Goal: Task Accomplishment & Management: Manage account settings

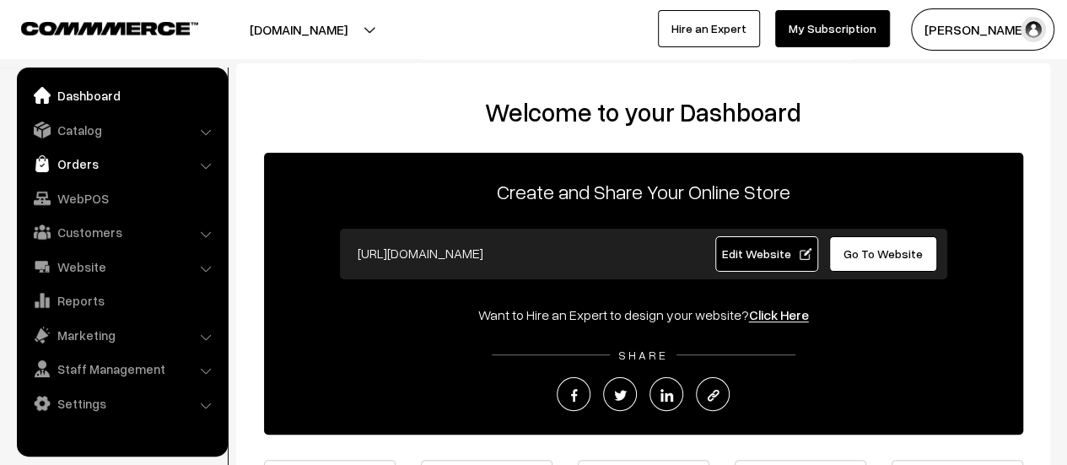
click at [61, 162] on link "Orders" at bounding box center [121, 163] width 201 height 30
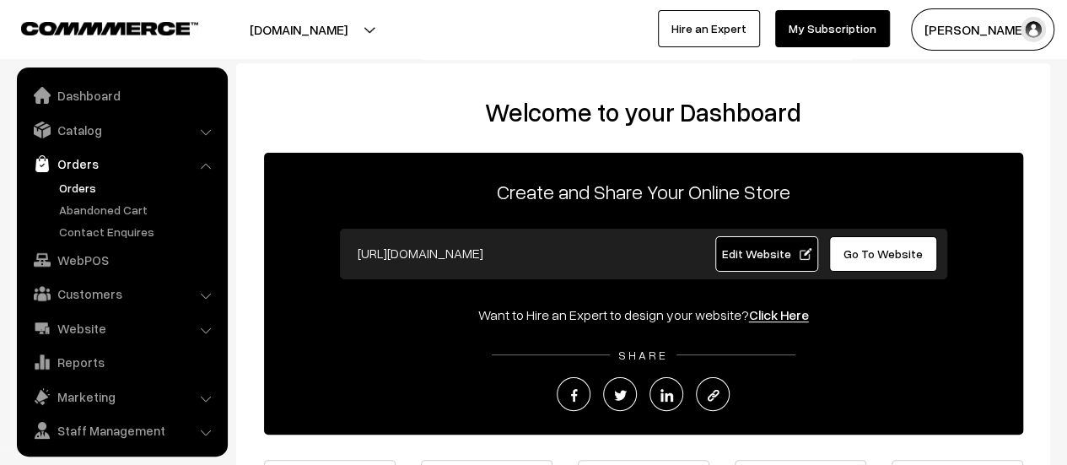
click at [75, 188] on link "Orders" at bounding box center [138, 188] width 167 height 18
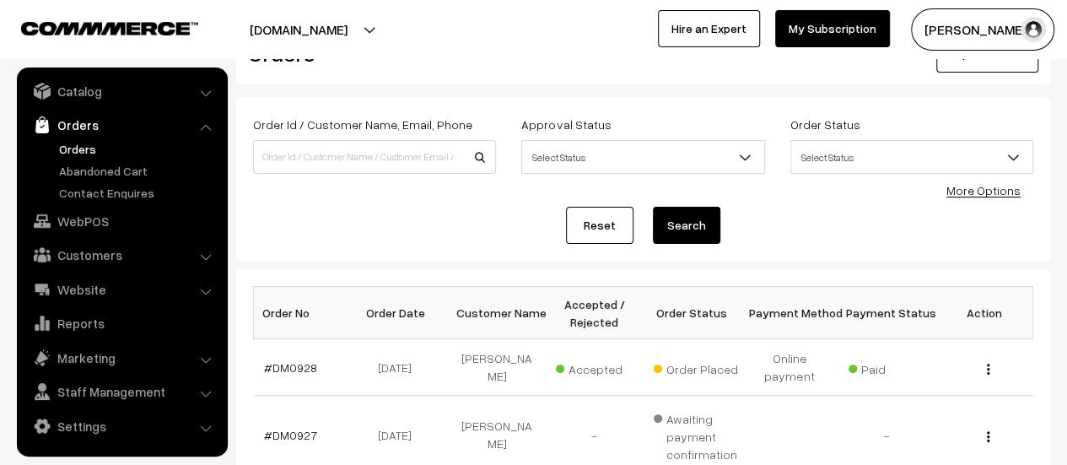
scroll to position [55, 0]
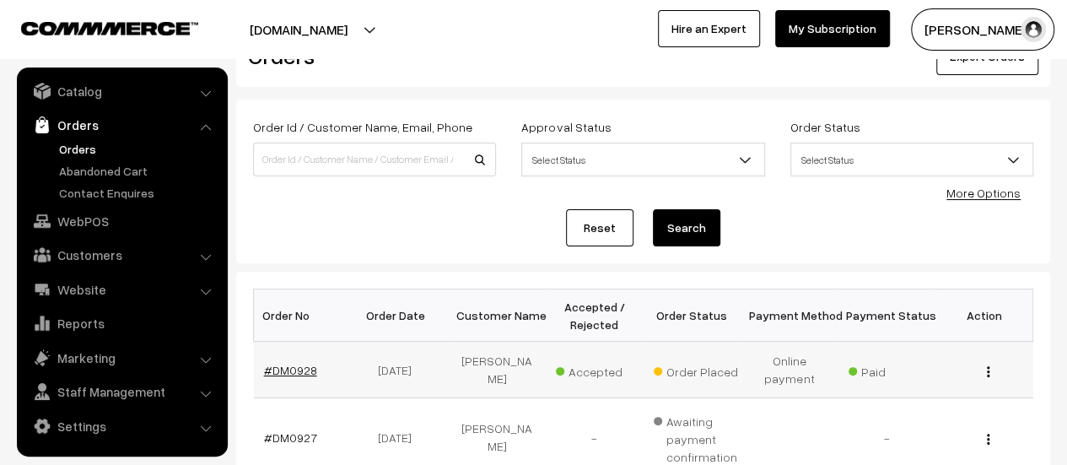
click at [277, 367] on link "#DM0928" at bounding box center [290, 370] width 53 height 14
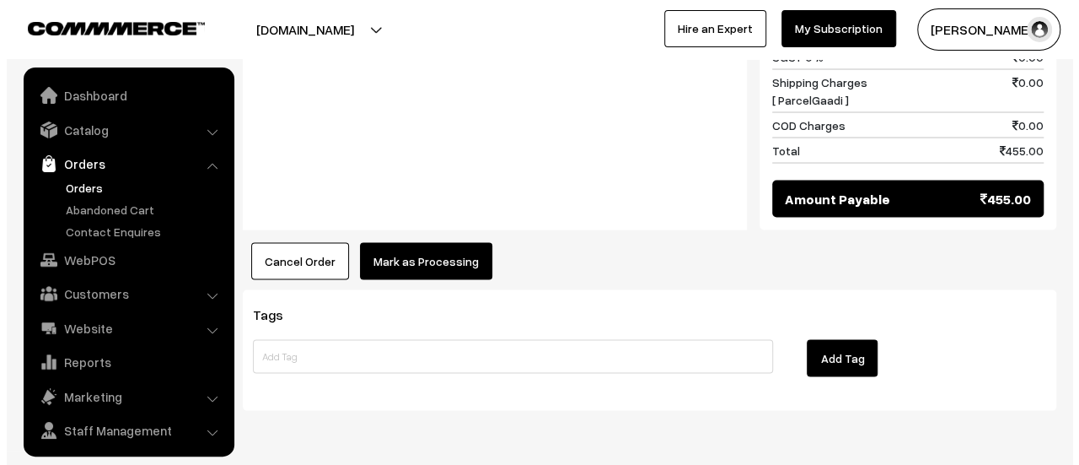
scroll to position [39, 0]
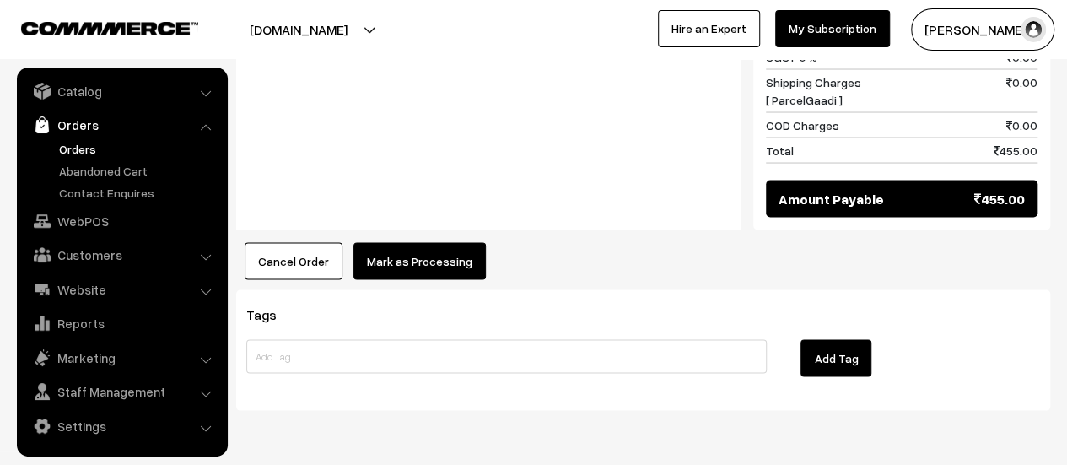
click at [422, 242] on button "Mark as Processing" at bounding box center [419, 260] width 132 height 37
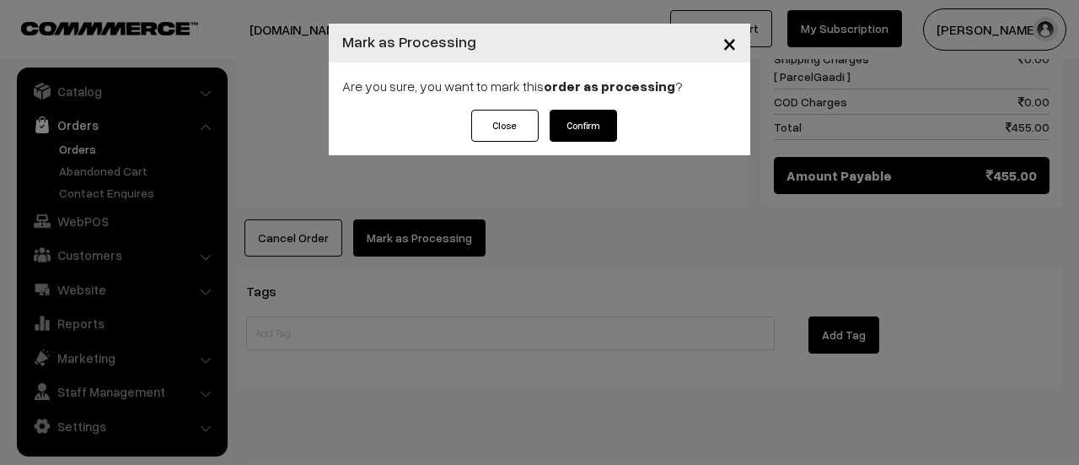
click at [573, 126] on button "Confirm" at bounding box center [583, 126] width 67 height 32
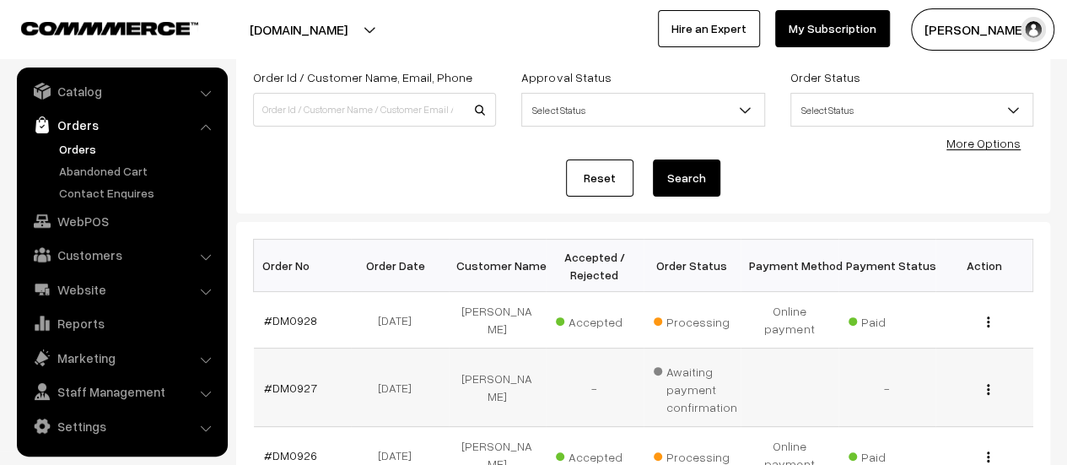
scroll to position [107, 0]
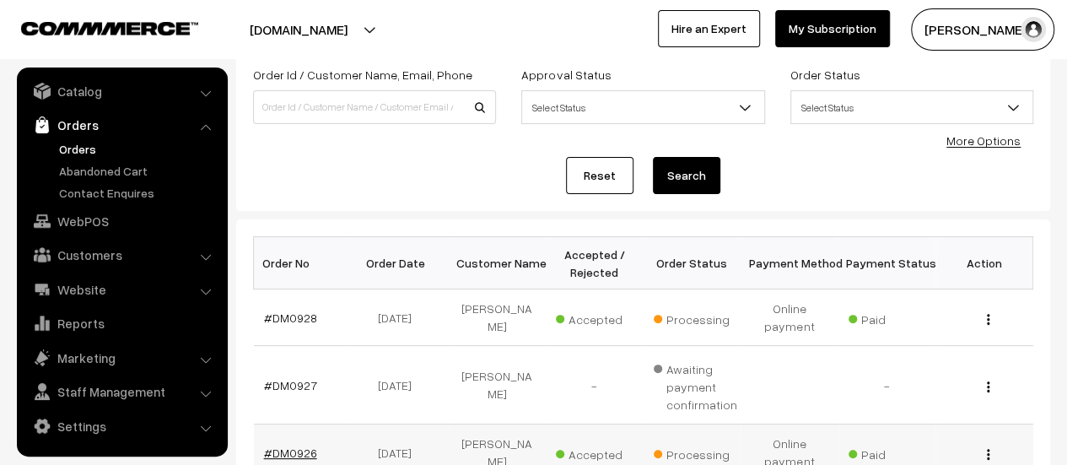
click at [288, 449] on link "#DM0926" at bounding box center [290, 452] width 53 height 14
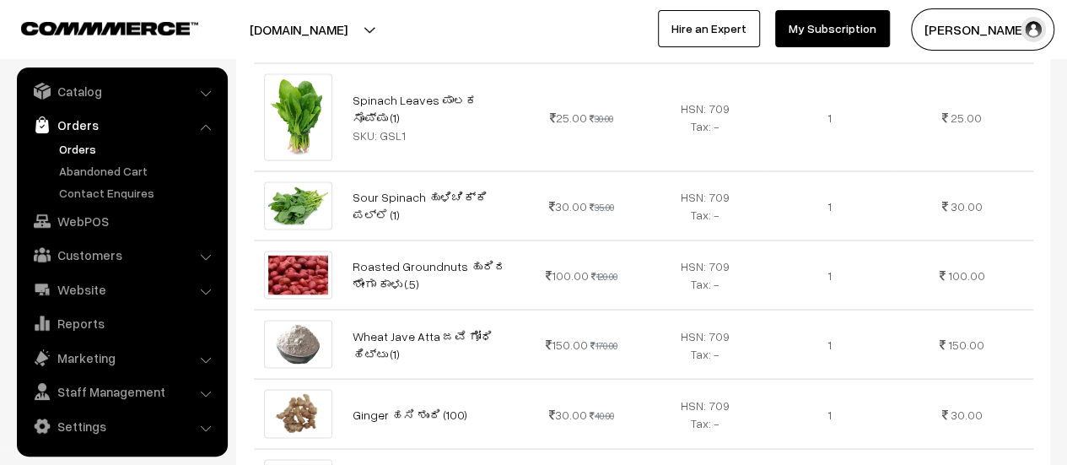
scroll to position [1503, 0]
click at [86, 171] on link "Abandoned Cart" at bounding box center [138, 171] width 167 height 18
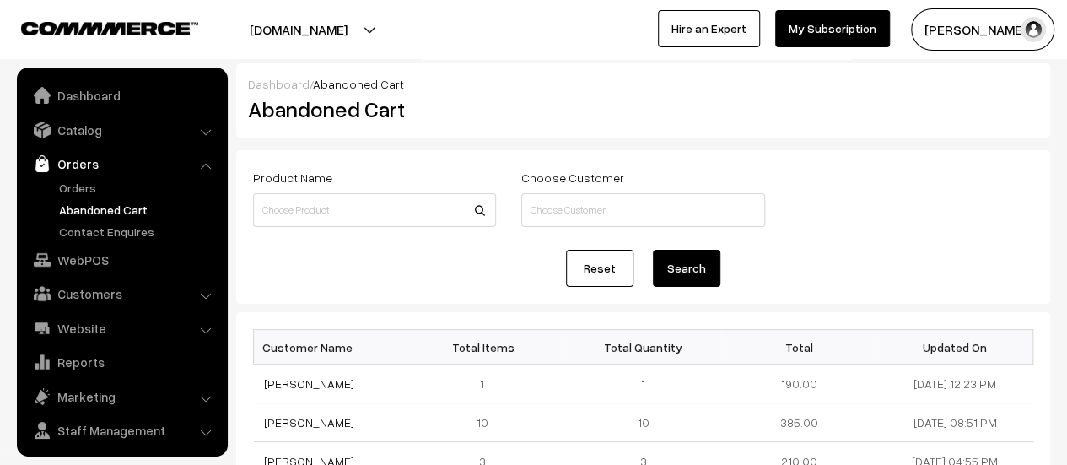
scroll to position [39, 0]
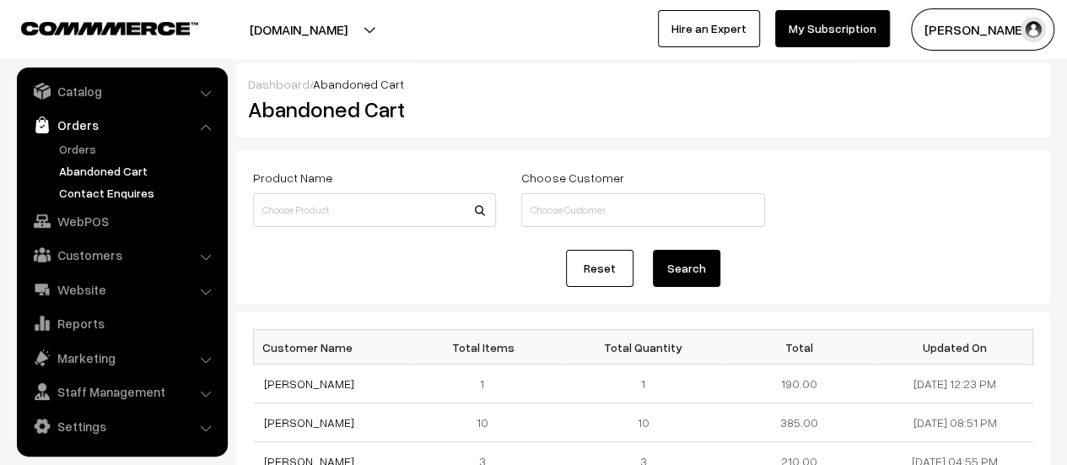
click at [110, 191] on link "Contact Enquires" at bounding box center [138, 193] width 167 height 18
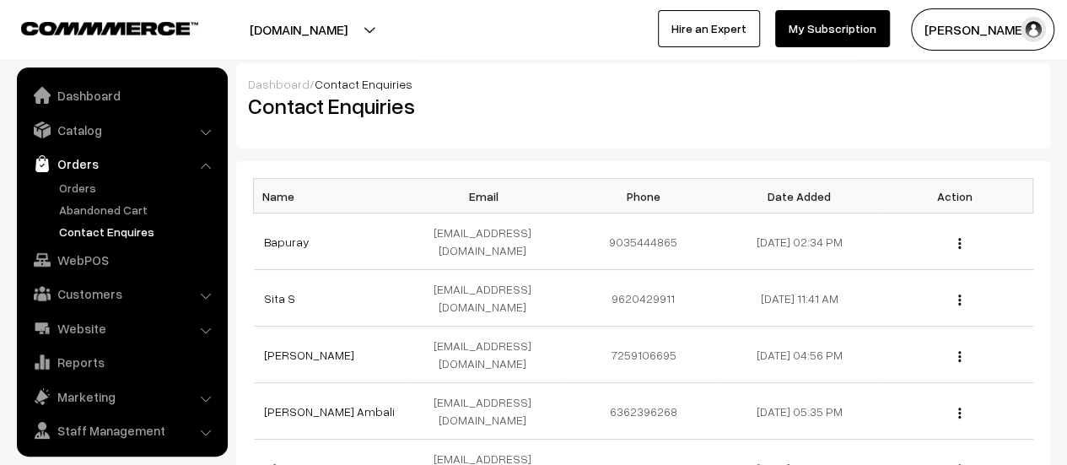
scroll to position [39, 0]
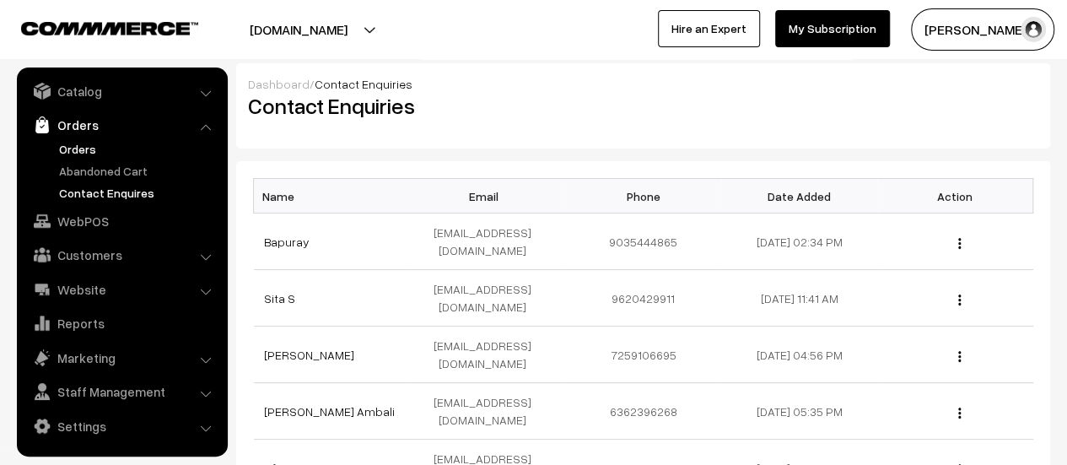
click at [78, 151] on link "Orders" at bounding box center [138, 149] width 167 height 18
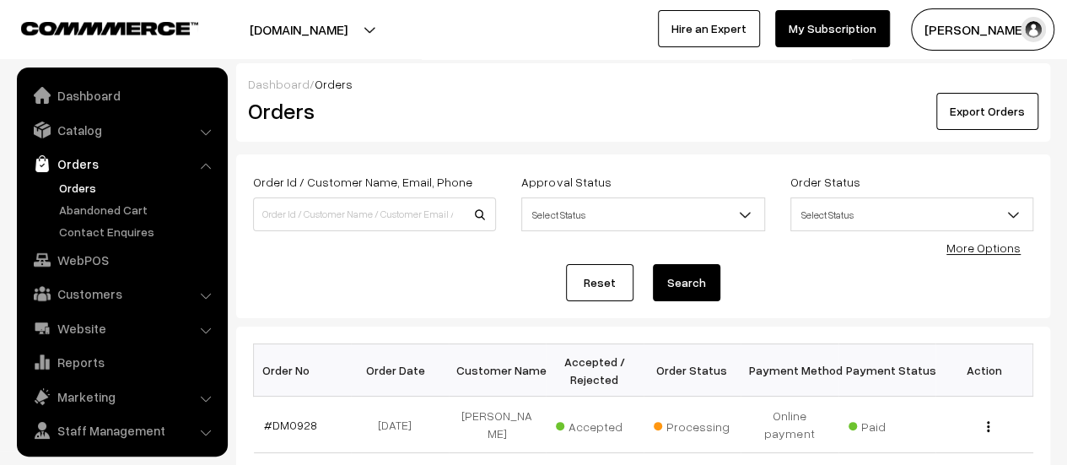
scroll to position [39, 0]
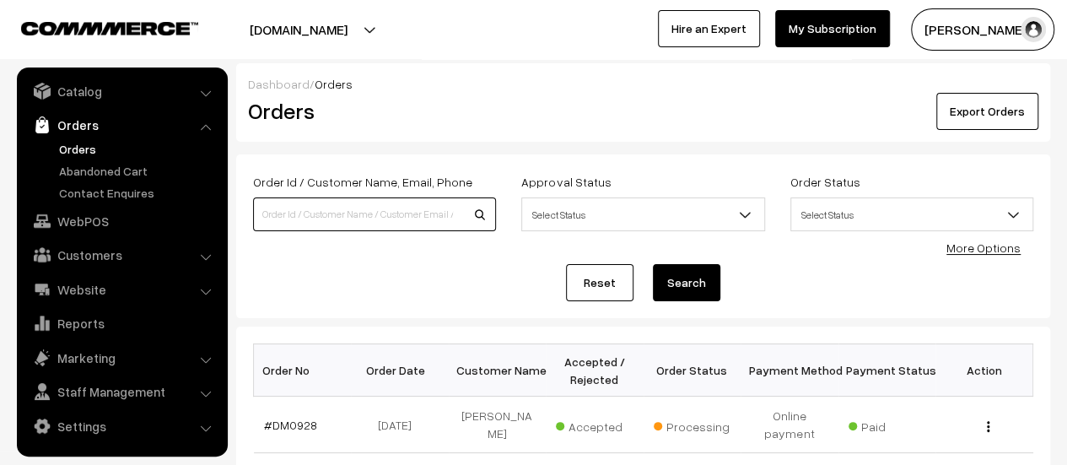
click at [387, 221] on input at bounding box center [374, 214] width 243 height 34
type input "919"
click at [653, 264] on button "Search" at bounding box center [686, 282] width 67 height 37
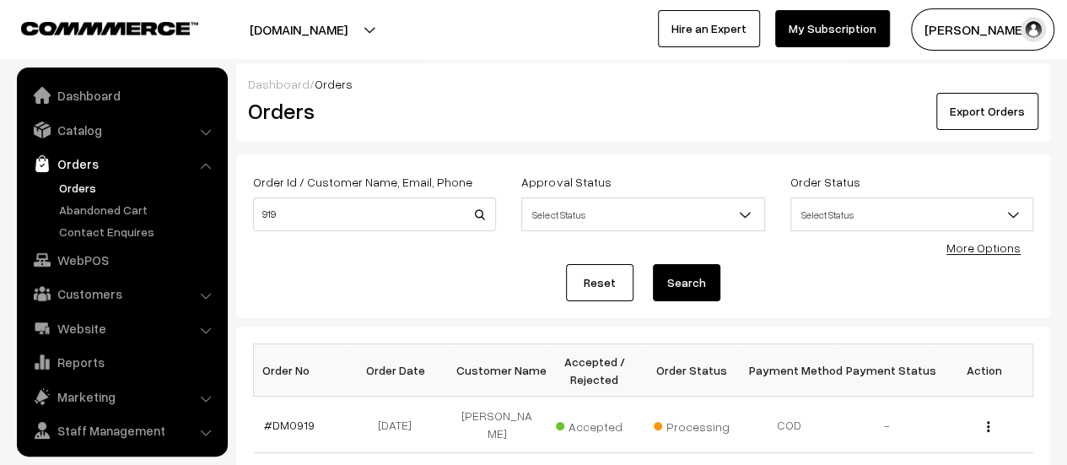
scroll to position [39, 0]
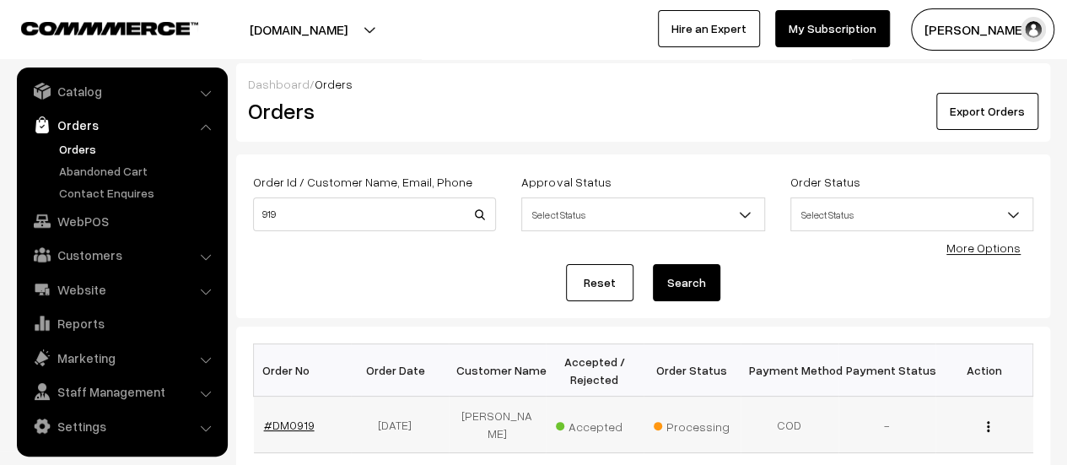
click at [297, 417] on link "#DM0919" at bounding box center [289, 424] width 51 height 14
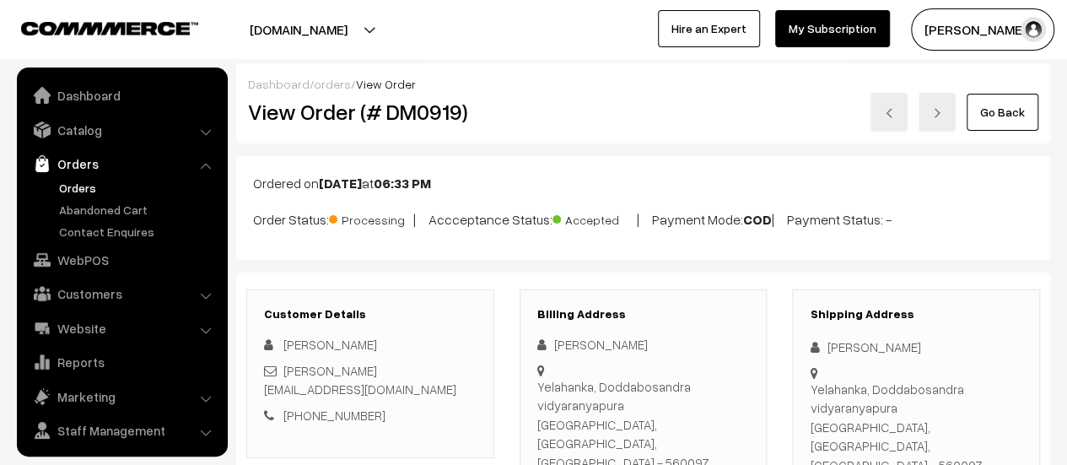
scroll to position [39, 0]
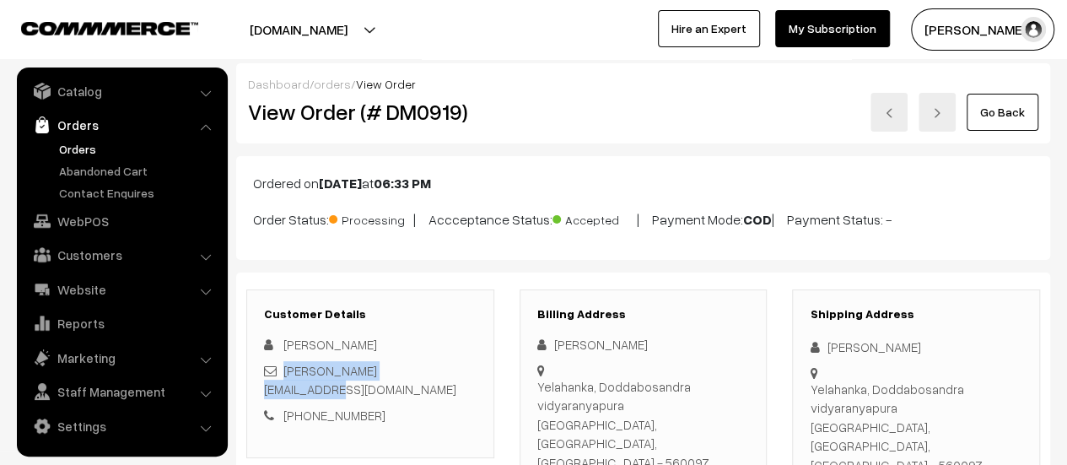
drag, startPoint x: 440, startPoint y: 370, endPoint x: 282, endPoint y: 377, distance: 157.8
click at [282, 377] on div "[PERSON_NAME][EMAIL_ADDRESS][DOMAIN_NAME]" at bounding box center [370, 380] width 213 height 38
copy link "[PERSON_NAME][EMAIL_ADDRESS][DOMAIN_NAME]"
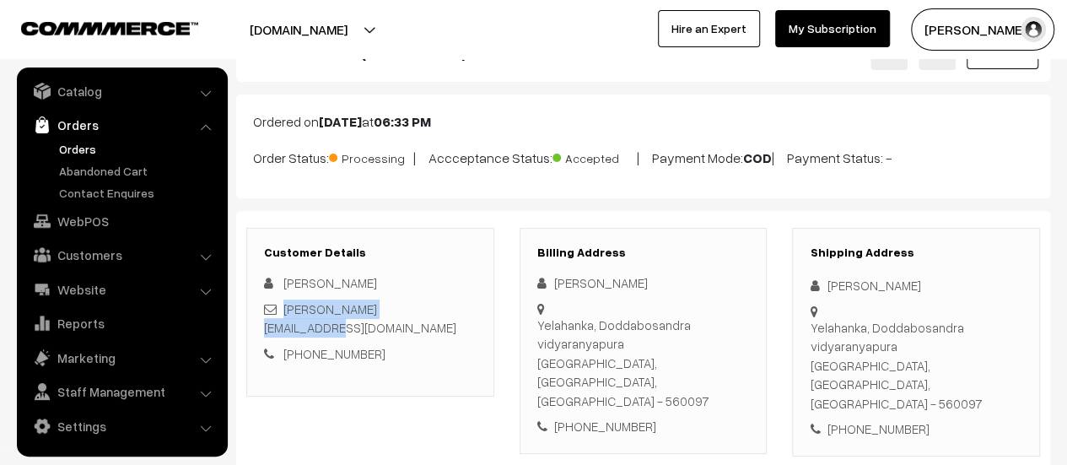
scroll to position [53, 0]
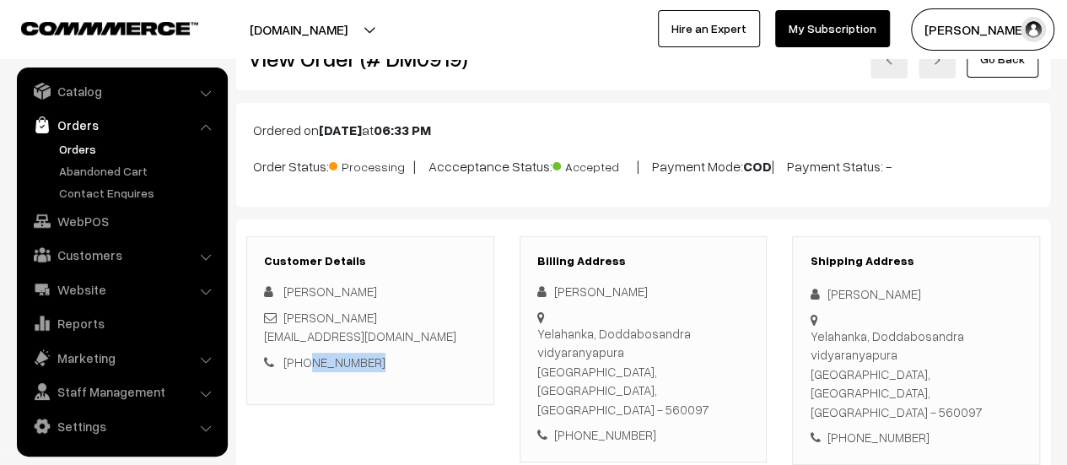
drag, startPoint x: 373, startPoint y: 342, endPoint x: 304, endPoint y: 335, distance: 68.7
click at [304, 352] on div "[PHONE_NUMBER]" at bounding box center [370, 361] width 213 height 19
copy link "9981637350"
